Goal: Task Accomplishment & Management: Complete application form

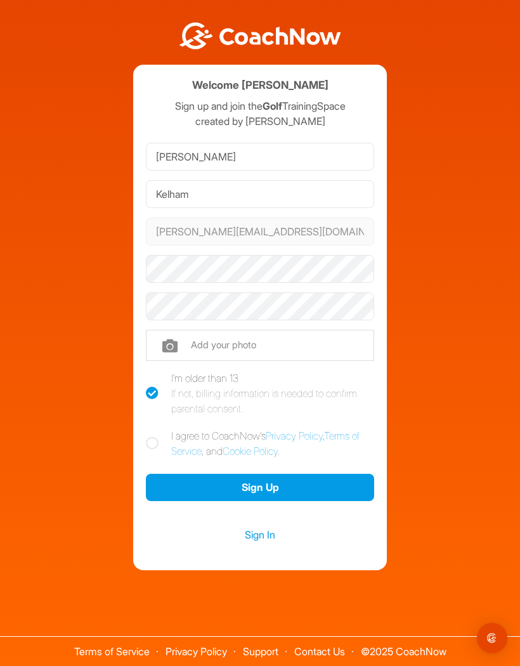
click at [192, 344] on input "file" at bounding box center [260, 345] width 228 height 30
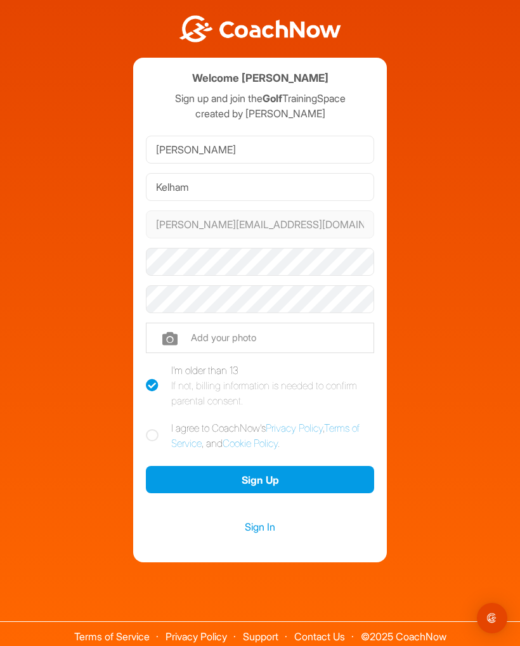
type input "C:\fakepath\e853bb83-b050-4d04-8152-fb9c0b7f121d.jpeg"
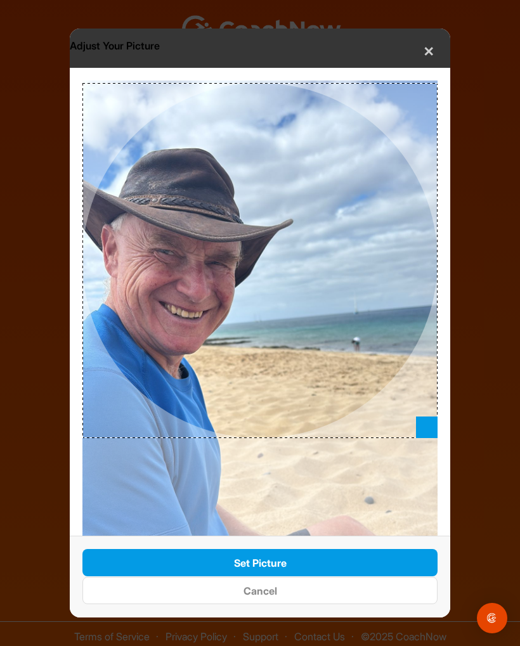
click at [236, 562] on button "Set Picture" at bounding box center [259, 562] width 355 height 27
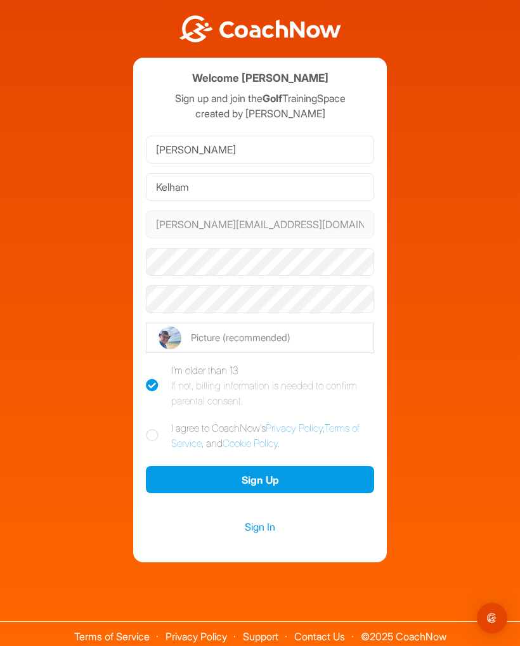
click at [146, 431] on icon at bounding box center [152, 435] width 13 height 13
click at [146, 429] on input "I agree to CoachNow's Privacy Policy , Terms of Service , and Cookie Policy ." at bounding box center [150, 424] width 8 height 8
checkbox input "true"
click at [240, 483] on button "Sign Up" at bounding box center [260, 479] width 228 height 27
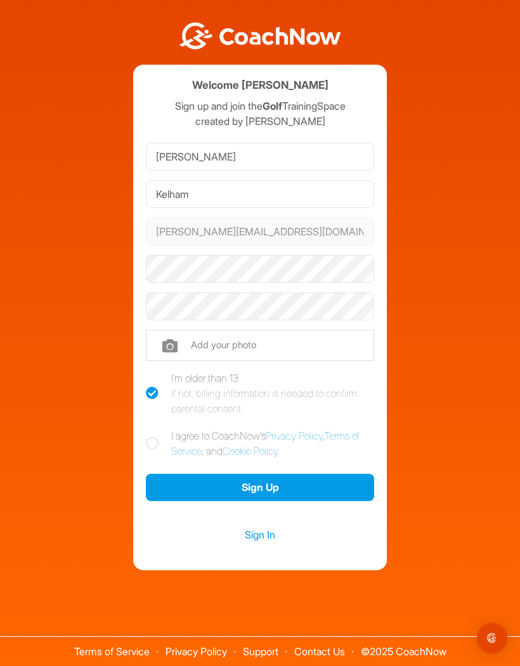
click at [201, 340] on input "file" at bounding box center [260, 345] width 228 height 30
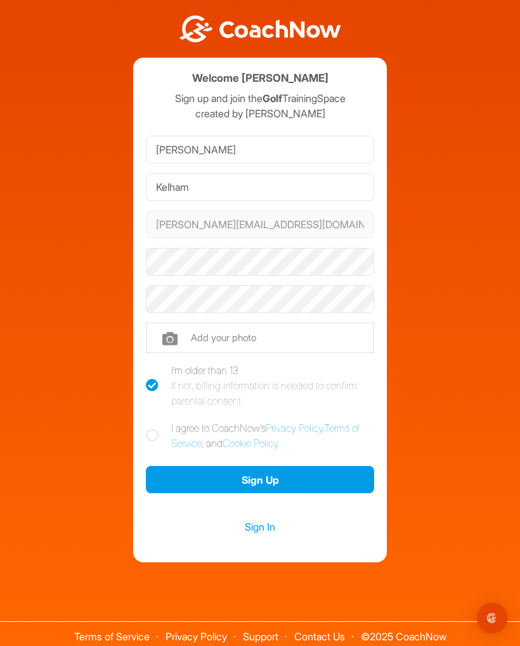
click at [213, 337] on input "file" at bounding box center [260, 338] width 228 height 30
click at [250, 335] on input "file" at bounding box center [260, 338] width 228 height 30
type input "C:\fakepath\e853bb83-b050-4d04-8152-fb9c0b7f121d.jpeg"
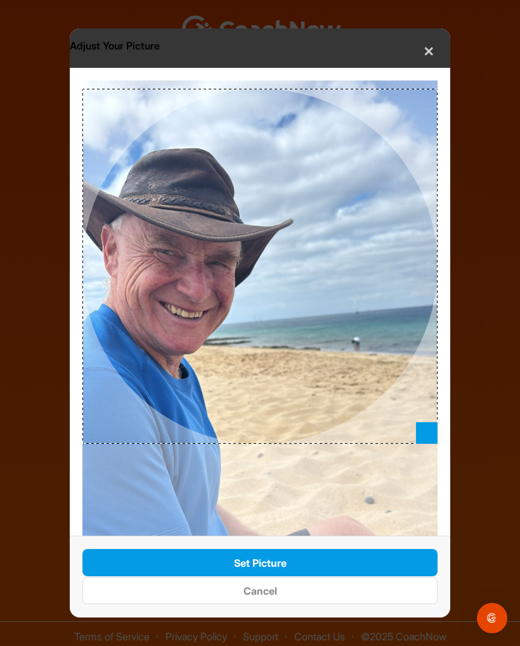
click at [232, 557] on button "Set Picture" at bounding box center [259, 562] width 355 height 27
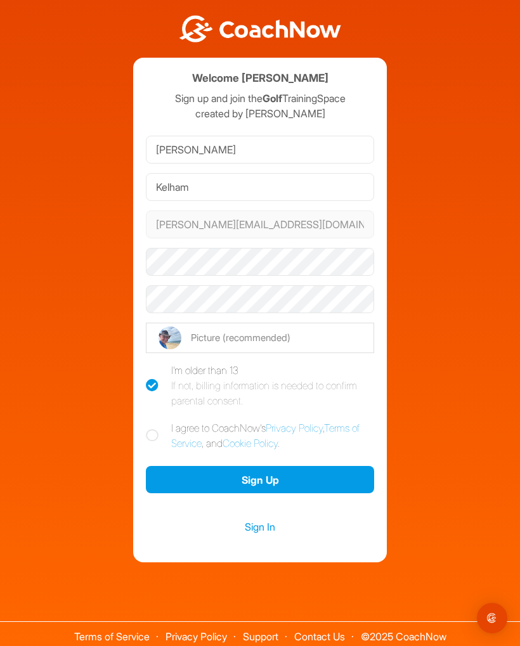
click at [151, 433] on icon at bounding box center [152, 435] width 13 height 13
click at [151, 429] on input "I agree to CoachNow's Privacy Policy , Terms of Service , and Cookie Policy ." at bounding box center [150, 424] width 8 height 8
checkbox input "true"
click at [237, 483] on button "Sign Up" at bounding box center [260, 479] width 228 height 27
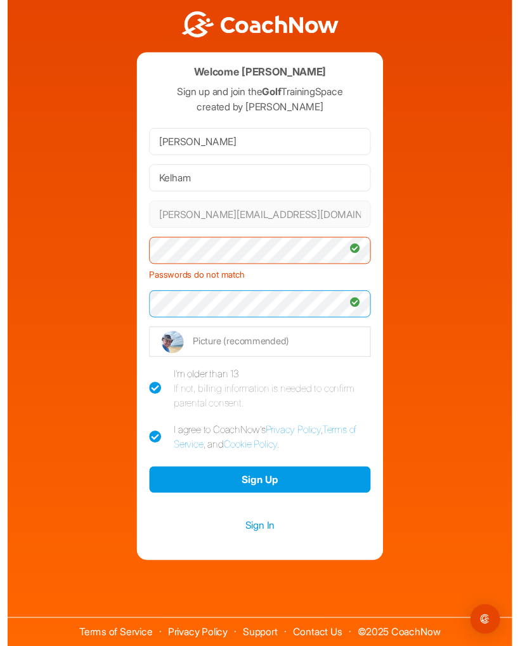
scroll to position [3, 0]
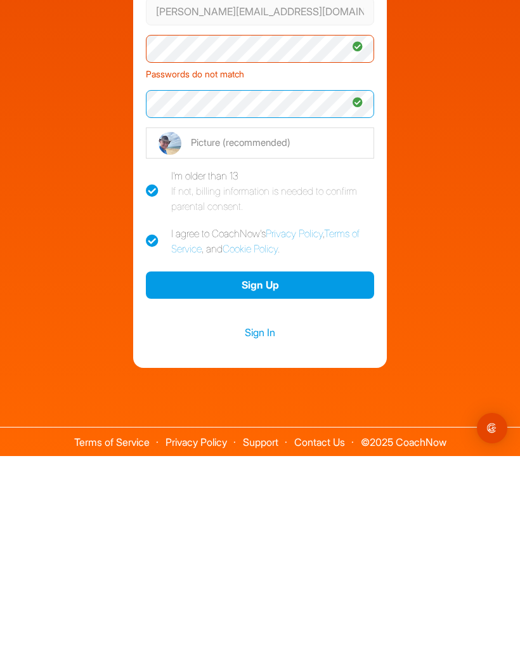
click at [238, 481] on button "Sign Up" at bounding box center [260, 494] width 228 height 27
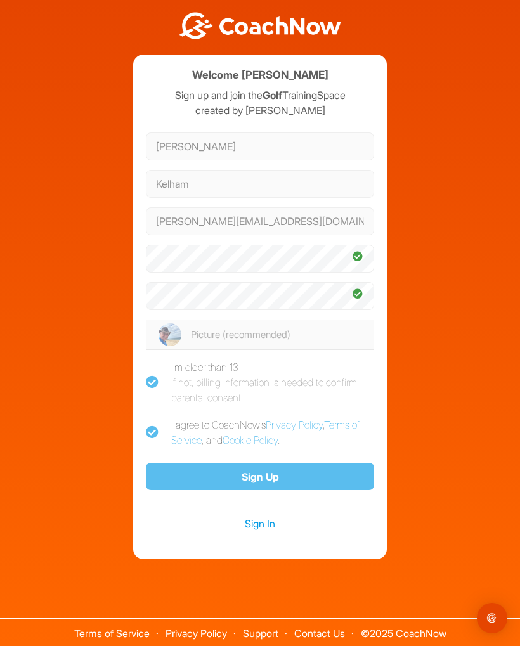
scroll to position [0, 0]
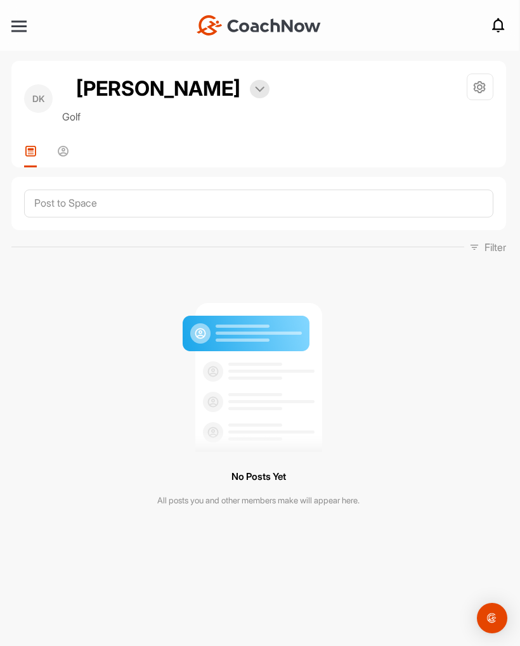
click at [255, 90] on img at bounding box center [260, 89] width 10 height 6
click at [195, 132] on img at bounding box center [202, 129] width 15 height 15
